Goal: Task Accomplishment & Management: Manage account settings

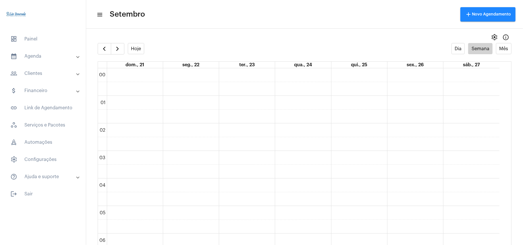
scroll to position [472, 0]
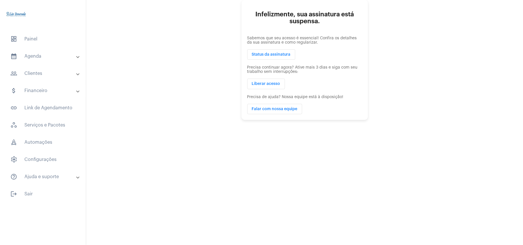
drag, startPoint x: 276, startPoint y: 56, endPoint x: 199, endPoint y: 73, distance: 78.8
click at [199, 73] on app-payment-required-neft "Infelizmente, sua assinatura está suspensa. Sabemos que seu acesso é essencial!…" at bounding box center [304, 60] width 437 height 120
click at [260, 56] on span "Status da assinatura" at bounding box center [271, 55] width 39 height 4
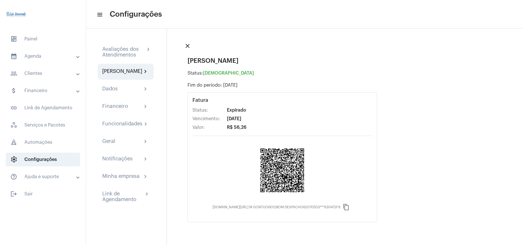
click at [343, 211] on mat-icon "content_copy" at bounding box center [346, 207] width 7 height 7
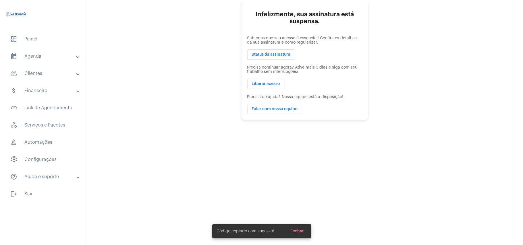
click at [275, 86] on span "Liberar acesso" at bounding box center [266, 84] width 28 height 4
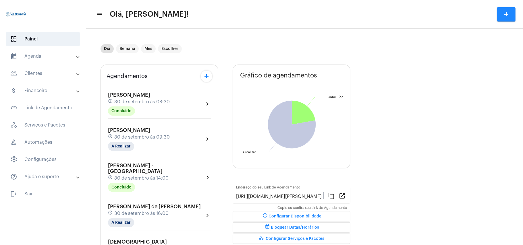
click at [378, 85] on div "Agendamentos add [PERSON_NAME] schedule [DATE] 08:30 Concluído chevron_right [P…" at bounding box center [305, 240] width 408 height 360
